Goal: Find specific page/section

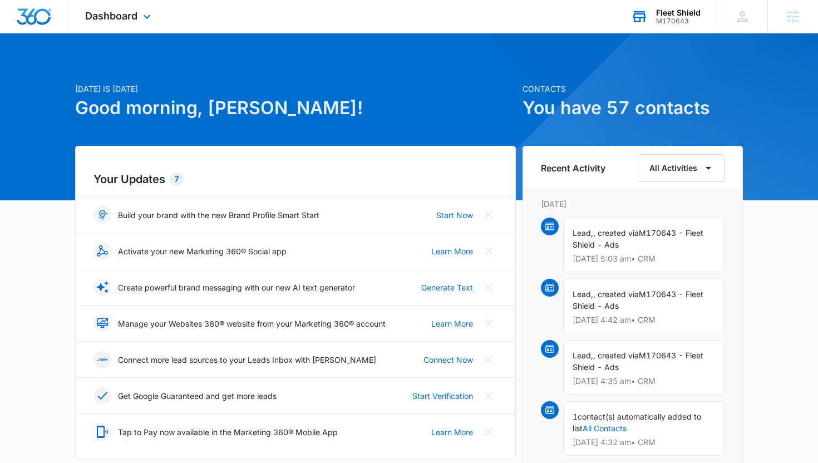
click at [649, 29] on div "Fleet Shield M170643 Your Accounts View All" at bounding box center [665, 16] width 102 height 33
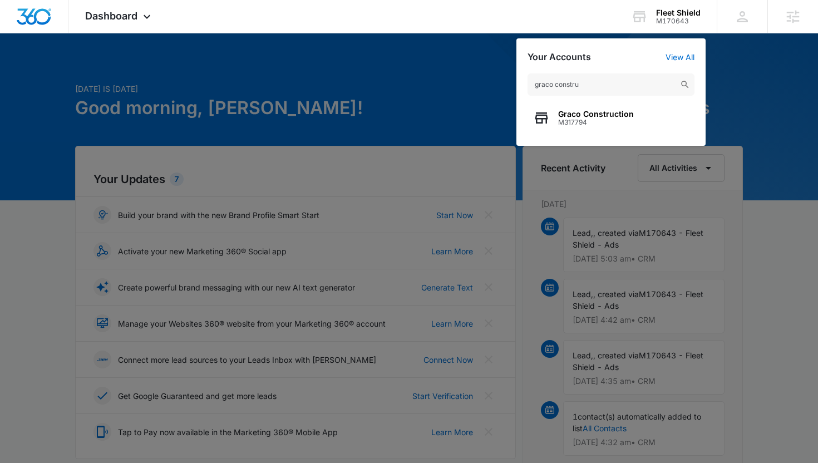
type input "graco constru"
click at [610, 112] on span "Graco Construction" at bounding box center [596, 114] width 76 height 9
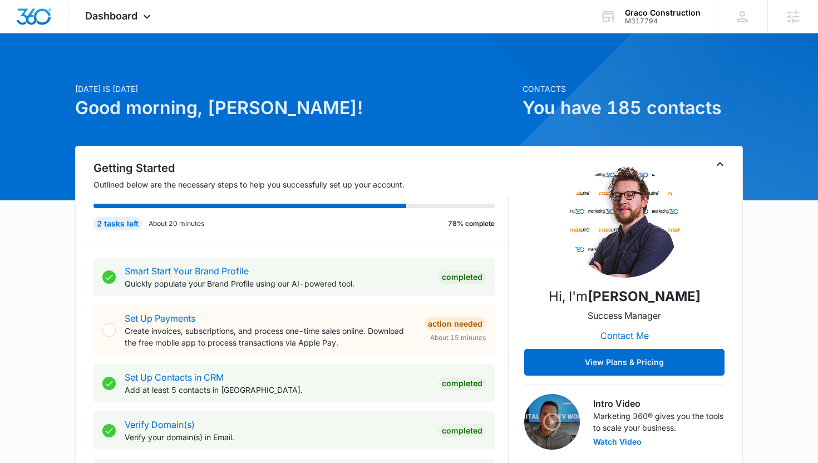
scroll to position [4, 0]
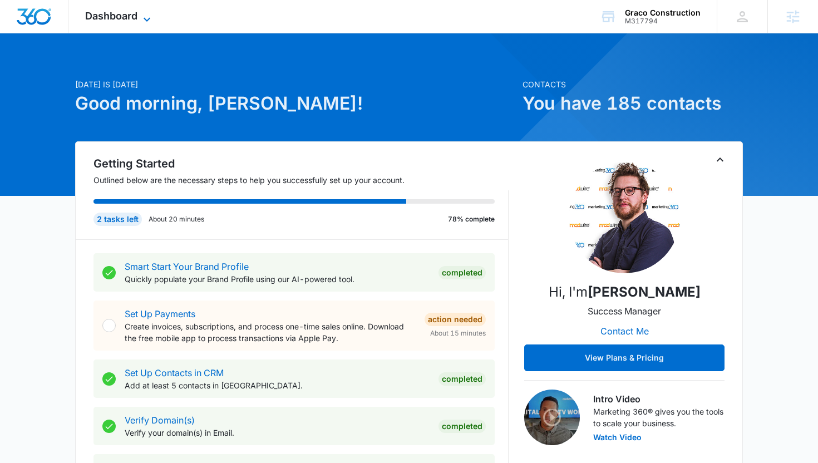
click at [127, 19] on span "Dashboard" at bounding box center [111, 16] width 52 height 12
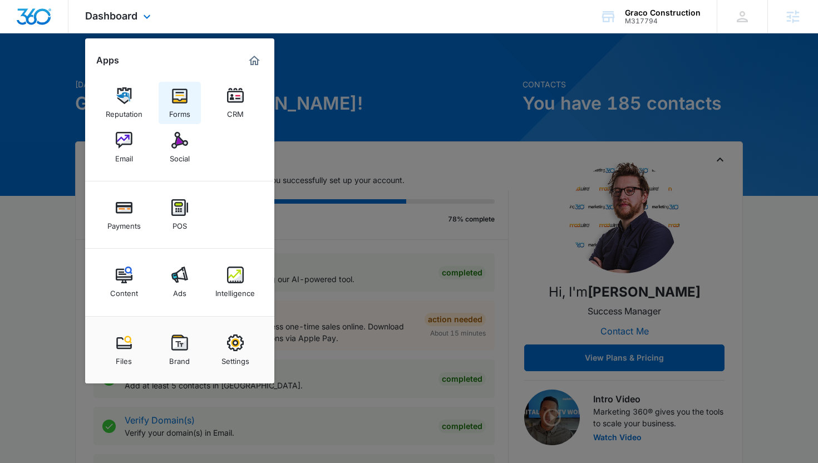
click at [189, 93] on link "Forms" at bounding box center [180, 103] width 42 height 42
